Goal: Task Accomplishment & Management: Complete application form

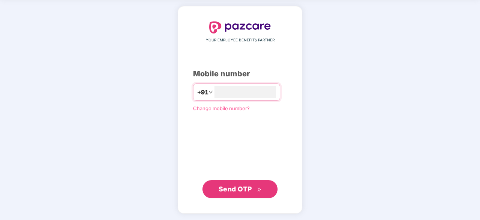
type input "**********"
click at [246, 191] on span "Send OTP" at bounding box center [235, 189] width 33 height 8
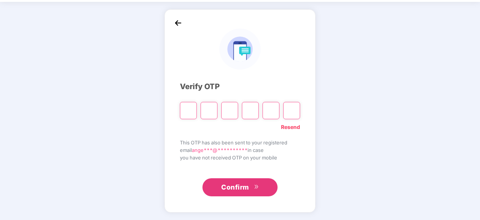
scroll to position [25, 0]
click at [186, 112] on input "Please enter verification code. Digit 1" at bounding box center [188, 110] width 17 height 17
paste input "*"
type input "*"
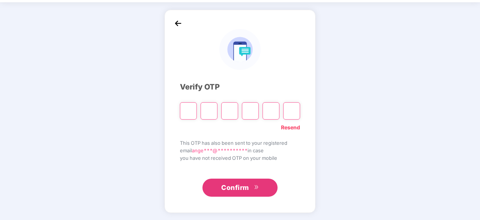
type input "*"
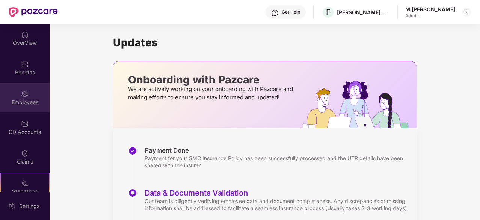
click at [25, 91] on img at bounding box center [25, 94] width 8 height 8
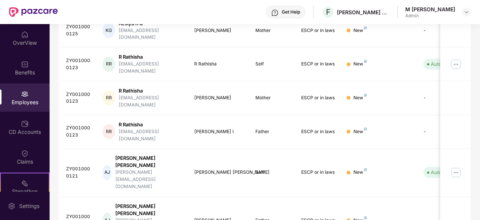
scroll to position [240, 0]
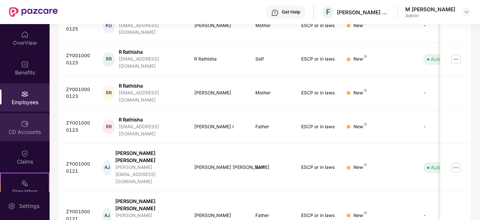
click at [28, 139] on div "CD Accounts" at bounding box center [25, 127] width 50 height 28
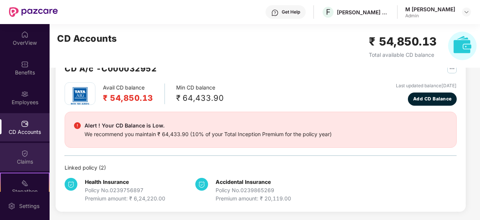
scroll to position [70, 0]
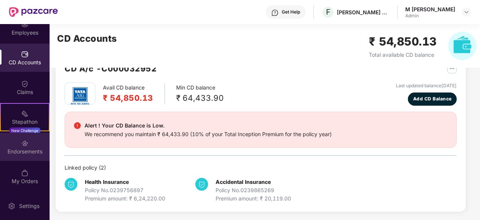
click at [16, 151] on div "Endorsements" at bounding box center [25, 152] width 50 height 8
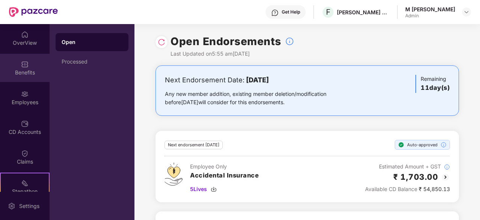
click at [29, 69] on div "Benefits" at bounding box center [25, 73] width 50 height 8
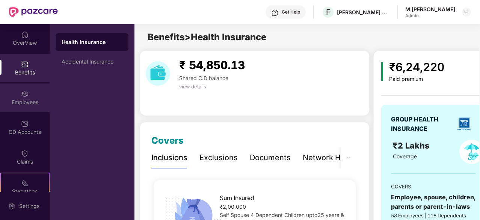
click at [35, 92] on div "Employees" at bounding box center [25, 97] width 50 height 28
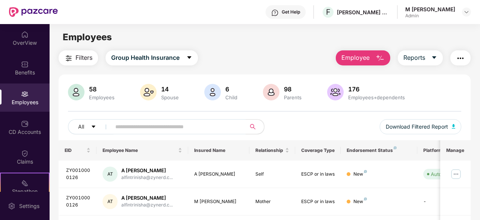
click at [365, 61] on span "Employee" at bounding box center [356, 57] width 28 height 9
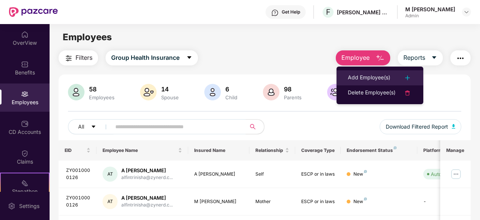
click at [374, 78] on div "Add Employee(s)" at bounding box center [369, 77] width 42 height 9
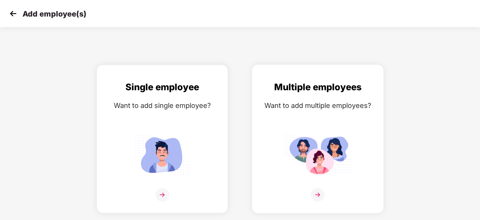
click at [313, 133] on img at bounding box center [318, 154] width 68 height 47
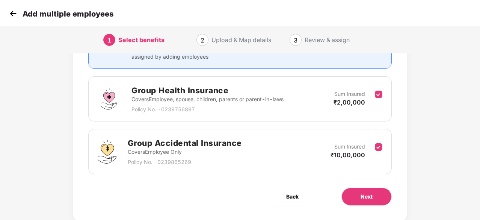
scroll to position [110, 0]
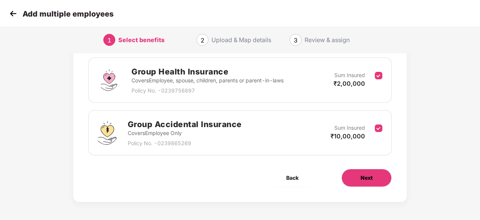
click at [377, 179] on button "Next" at bounding box center [367, 178] width 50 height 18
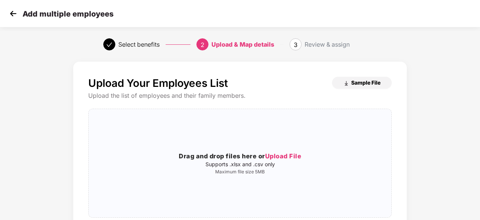
click at [357, 83] on span "Sample File" at bounding box center [365, 82] width 29 height 7
